Goal: Task Accomplishment & Management: Manage account settings

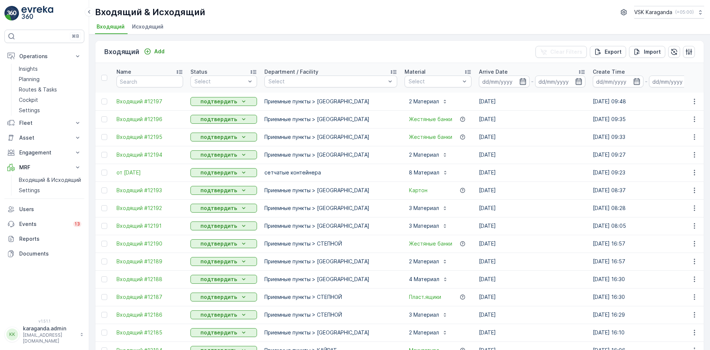
scroll to position [33, 0]
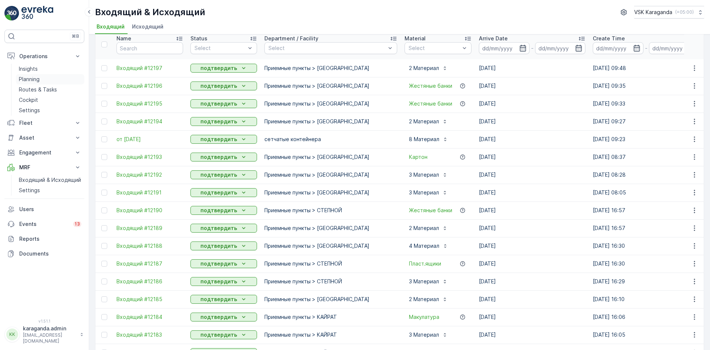
click at [37, 81] on p "Planning" at bounding box center [29, 78] width 21 height 7
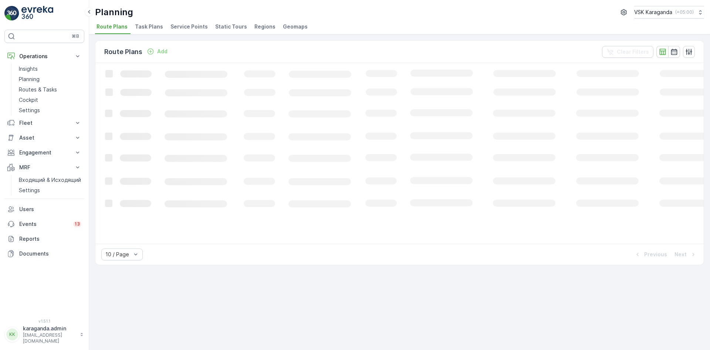
click at [187, 21] on li "Service Points" at bounding box center [190, 27] width 42 height 13
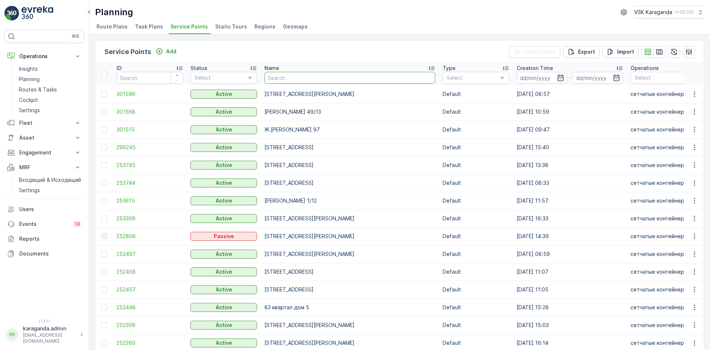
click at [289, 79] on input "text" at bounding box center [349, 78] width 171 height 12
type input "ресторан туркестан"
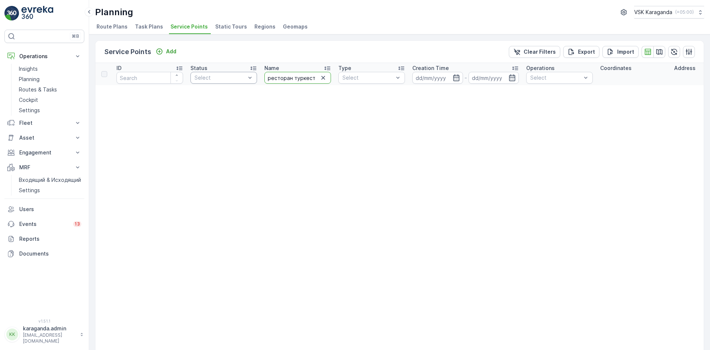
drag, startPoint x: 316, startPoint y: 78, endPoint x: 226, endPoint y: 78, distance: 89.5
click at [226, 78] on tr "ID Status Select Name ресторан туркестан Type Select Creation Time - Operations…" at bounding box center [629, 74] width 1068 height 22
type input "[PERSON_NAME]"
click at [299, 82] on input "[PERSON_NAME]" at bounding box center [297, 78] width 67 height 12
type input "кенжина"
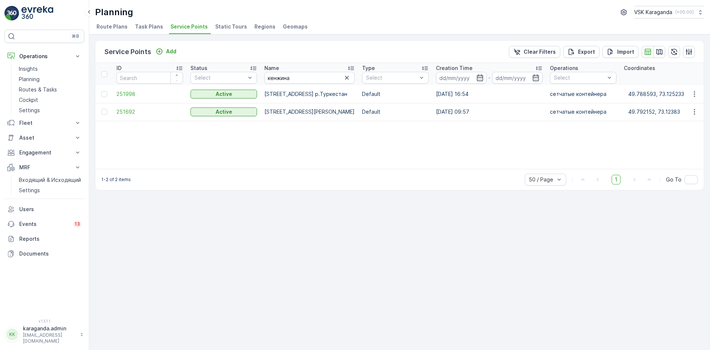
click at [104, 95] on div at bounding box center [104, 94] width 6 height 6
click at [101, 91] on input "checkbox" at bounding box center [101, 91] width 0 height 0
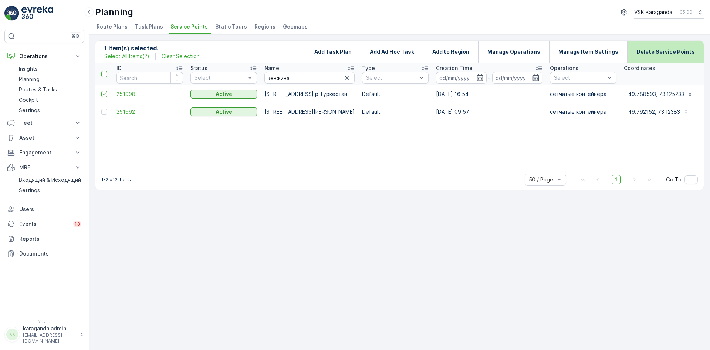
click at [660, 48] on p "Delete Service Points" at bounding box center [666, 51] width 58 height 7
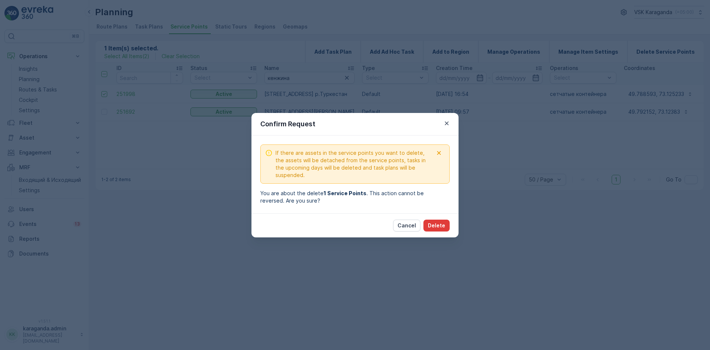
click at [431, 224] on p "Delete" at bounding box center [436, 225] width 17 height 7
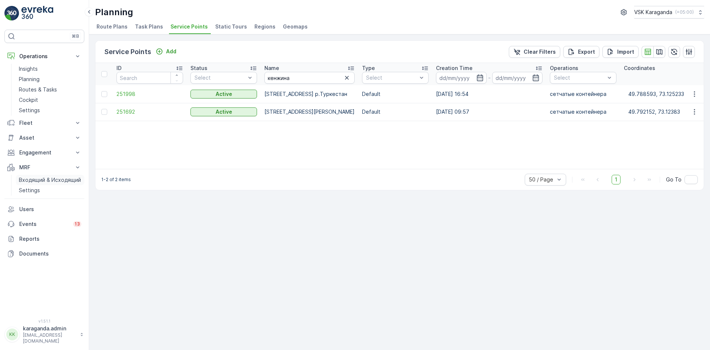
click at [32, 182] on p "Входящий & Исходящий" at bounding box center [50, 179] width 62 height 7
